Goal: Find contact information: Find contact information

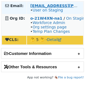
click at [49, 3] on td "[EMAIL_ADDRESS][PERSON_NAME][DOMAIN_NAME] • User on Staging" at bounding box center [55, 8] width 56 height 12
click at [44, 5] on strong "[EMAIL_ADDRESS][PERSON_NAME][DOMAIN_NAME]" at bounding box center [85, 6] width 110 height 4
